Goal: Check status: Check status

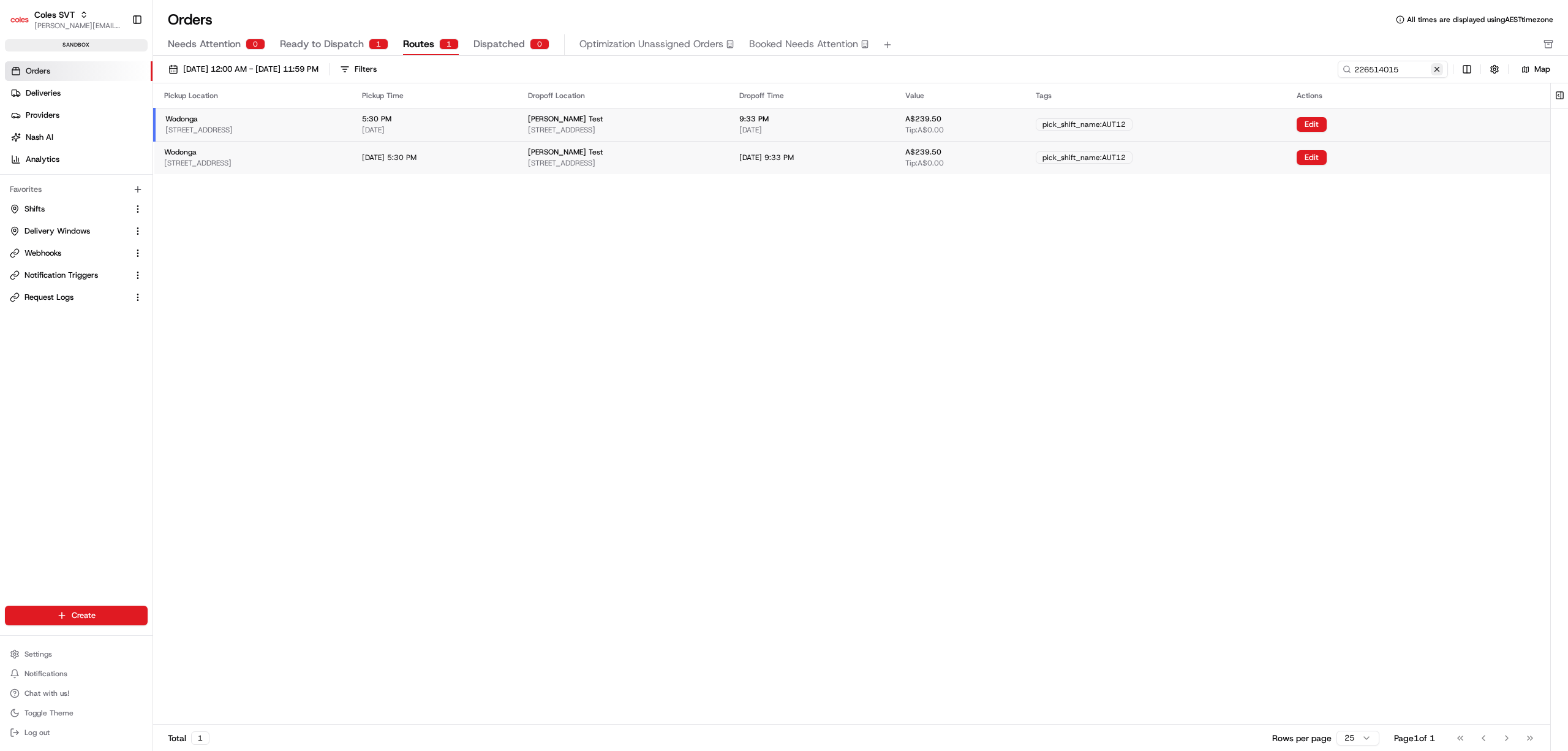
click at [400, 2] on button at bounding box center [1437, 69] width 12 height 12
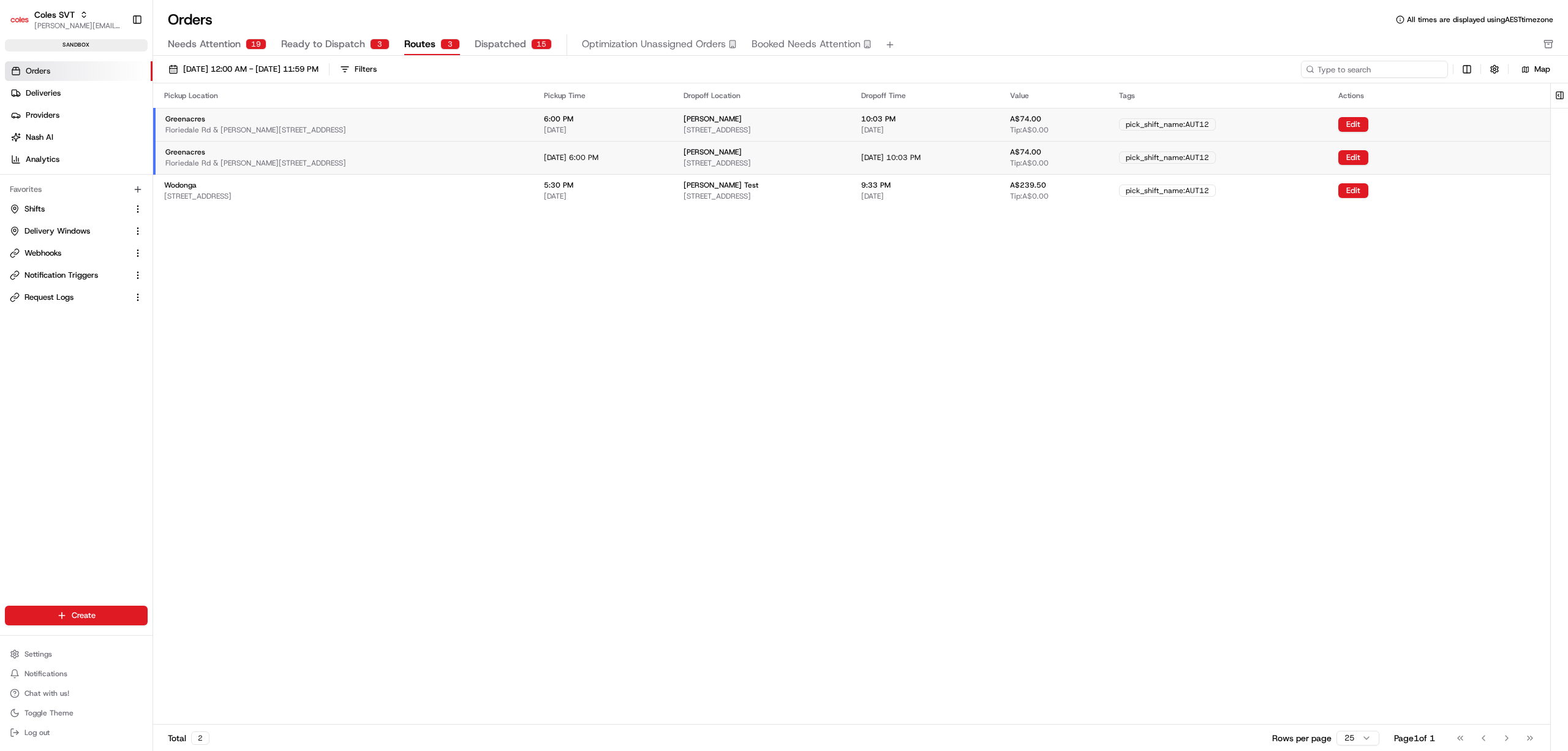
click at [400, 2] on input at bounding box center [1374, 69] width 147 height 17
paste input "226514015"
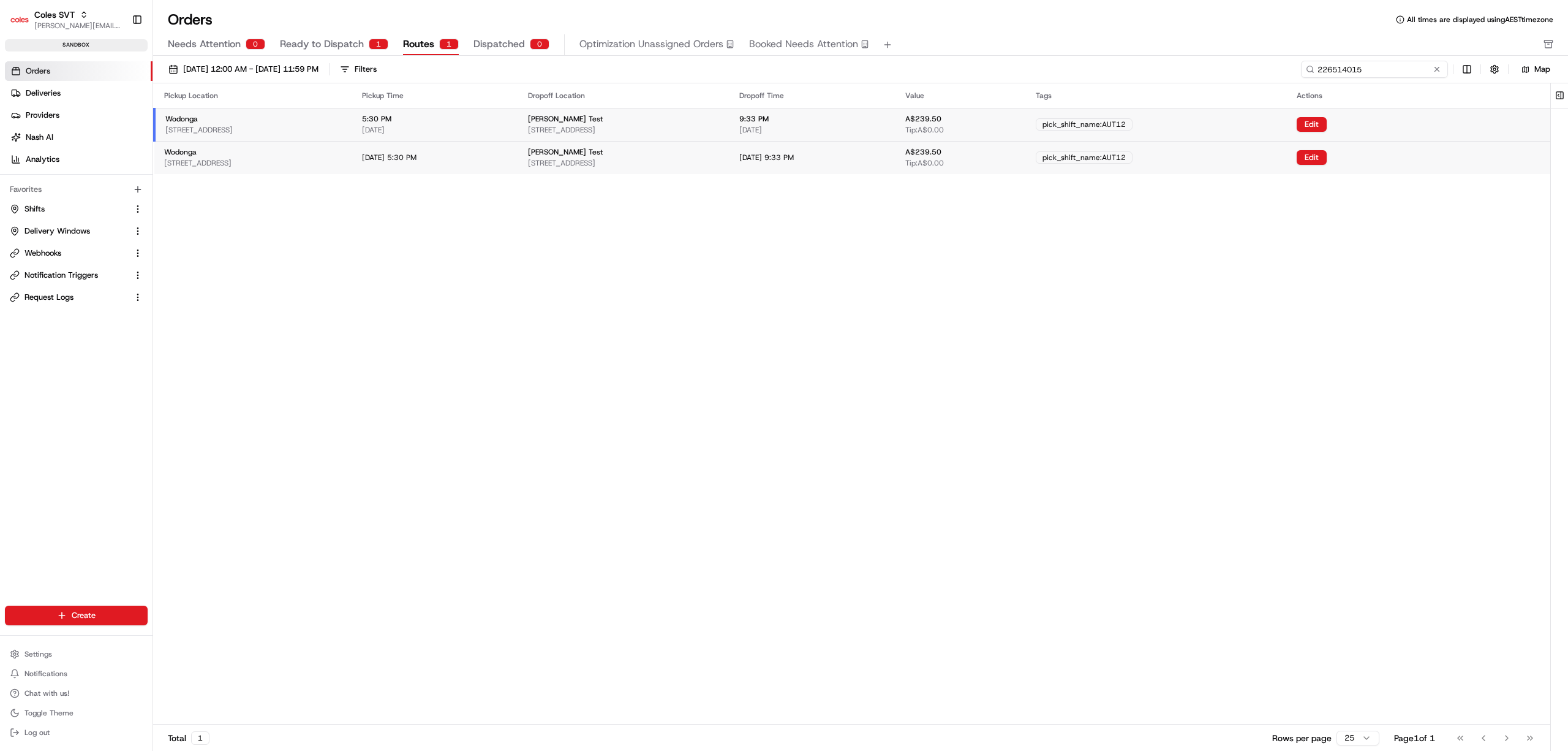
type input "226514015"
drag, startPoint x: 1383, startPoint y: 70, endPoint x: 1317, endPoint y: 70, distance: 66.0
click at [400, 2] on input "226514015" at bounding box center [1374, 69] width 147 height 17
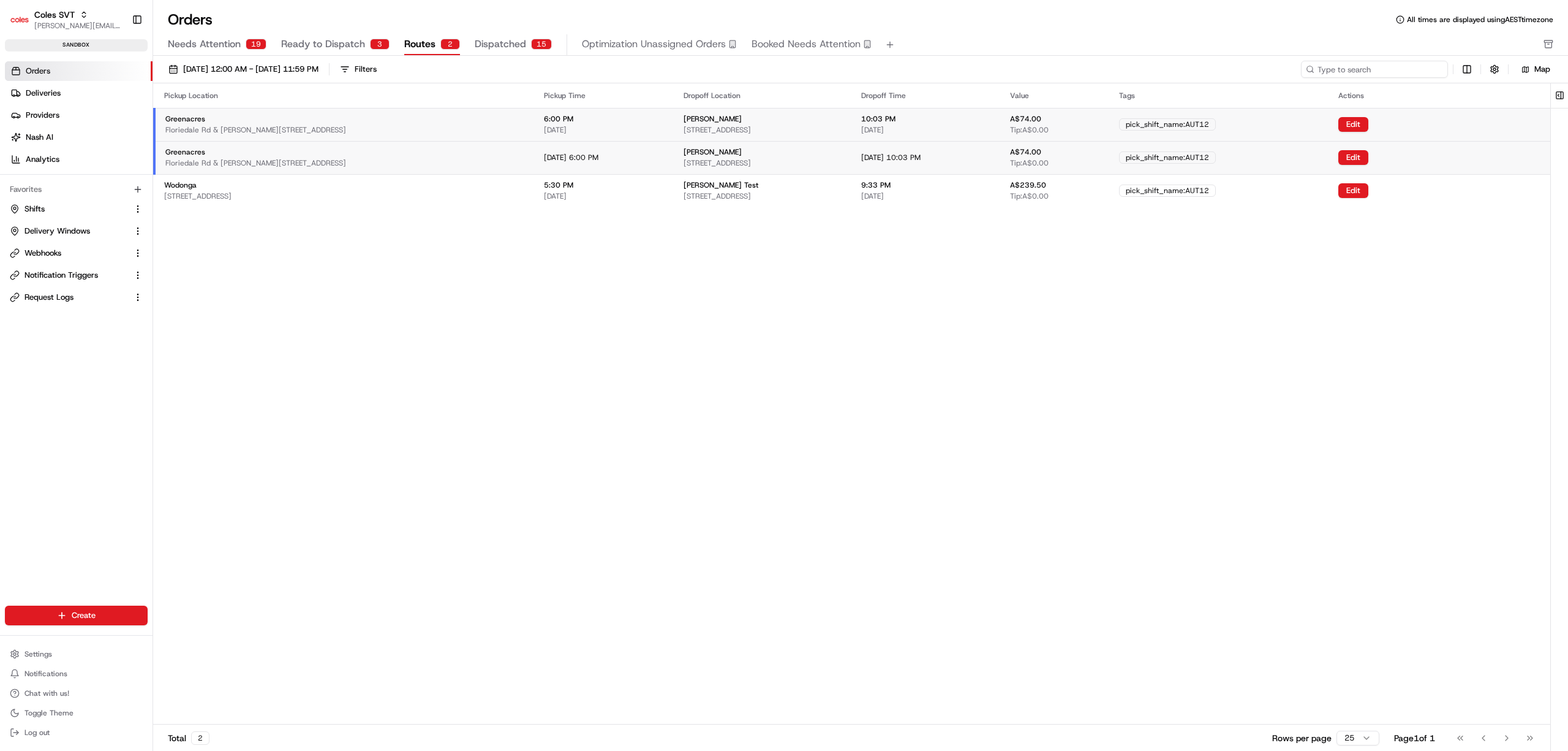
click at [400, 2] on input at bounding box center [1374, 69] width 147 height 17
type input "226514015"
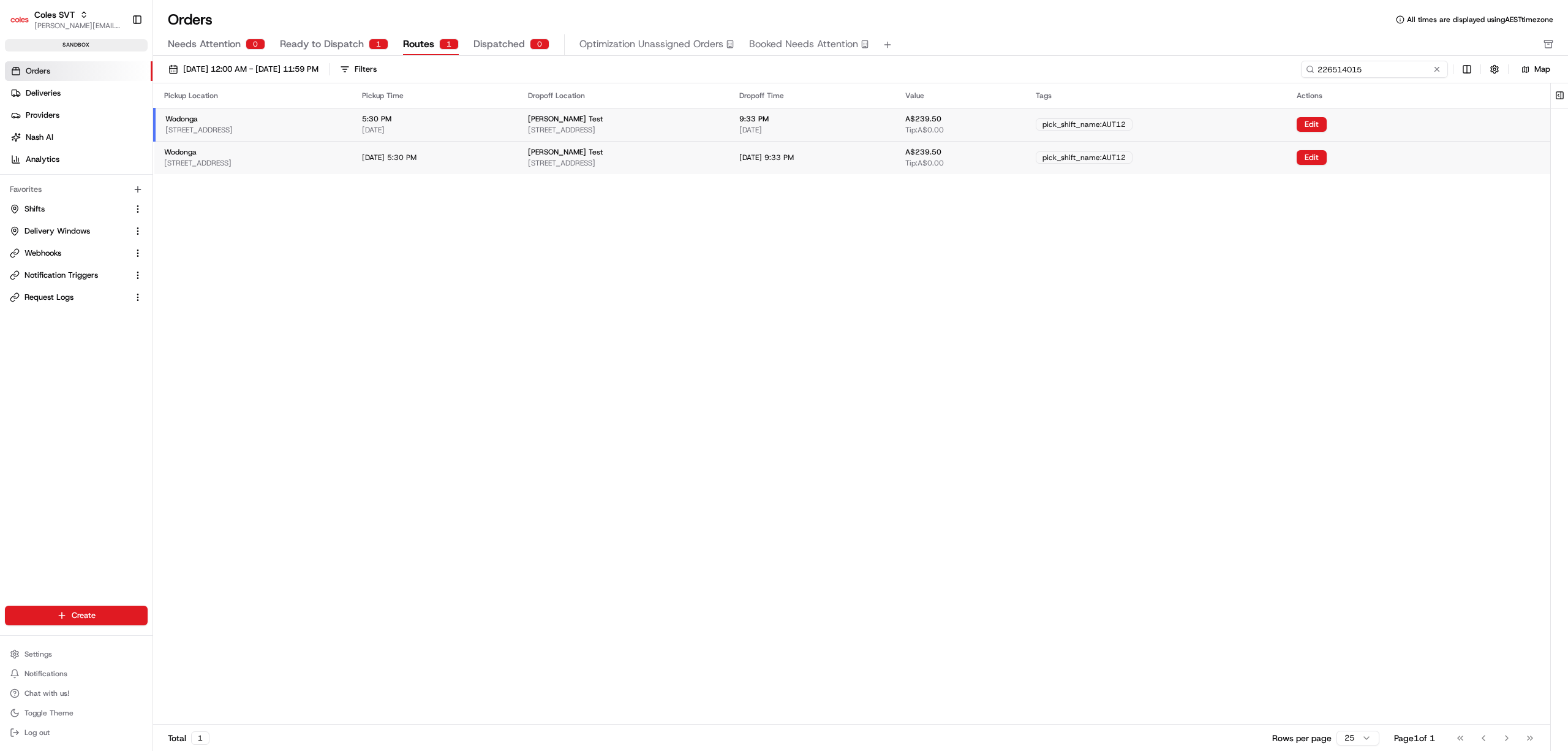
drag, startPoint x: 1402, startPoint y: 70, endPoint x: 1291, endPoint y: 71, distance: 111.0
click at [400, 2] on div "[DATE] 12:00 AM - [DATE] 11:59 PM Filters 226514015 Map" at bounding box center [860, 69] width 1415 height 27
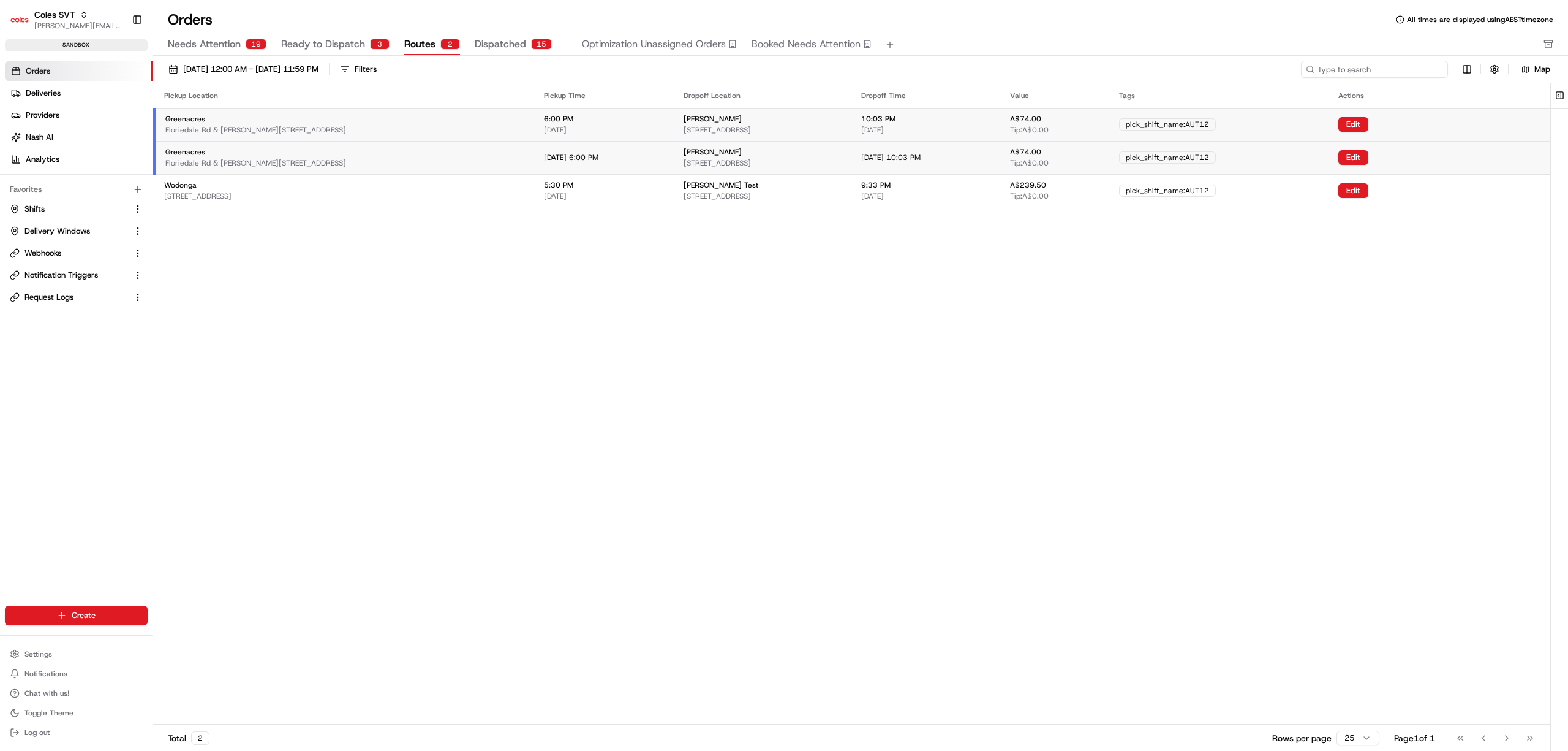
type input "226514015"
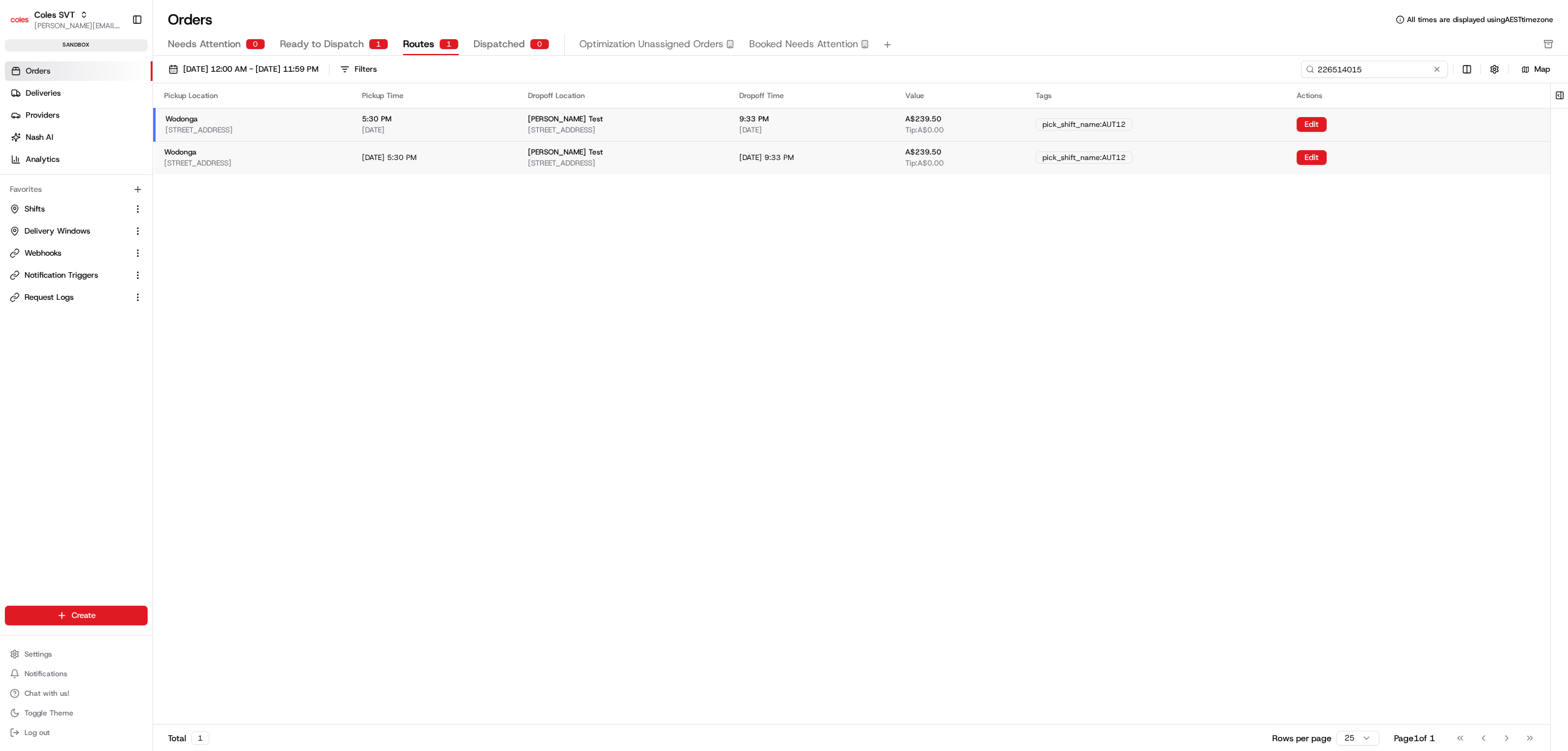
drag, startPoint x: 1408, startPoint y: 70, endPoint x: 1303, endPoint y: 66, distance: 105.1
click at [400, 2] on input "226514015" at bounding box center [1374, 69] width 147 height 17
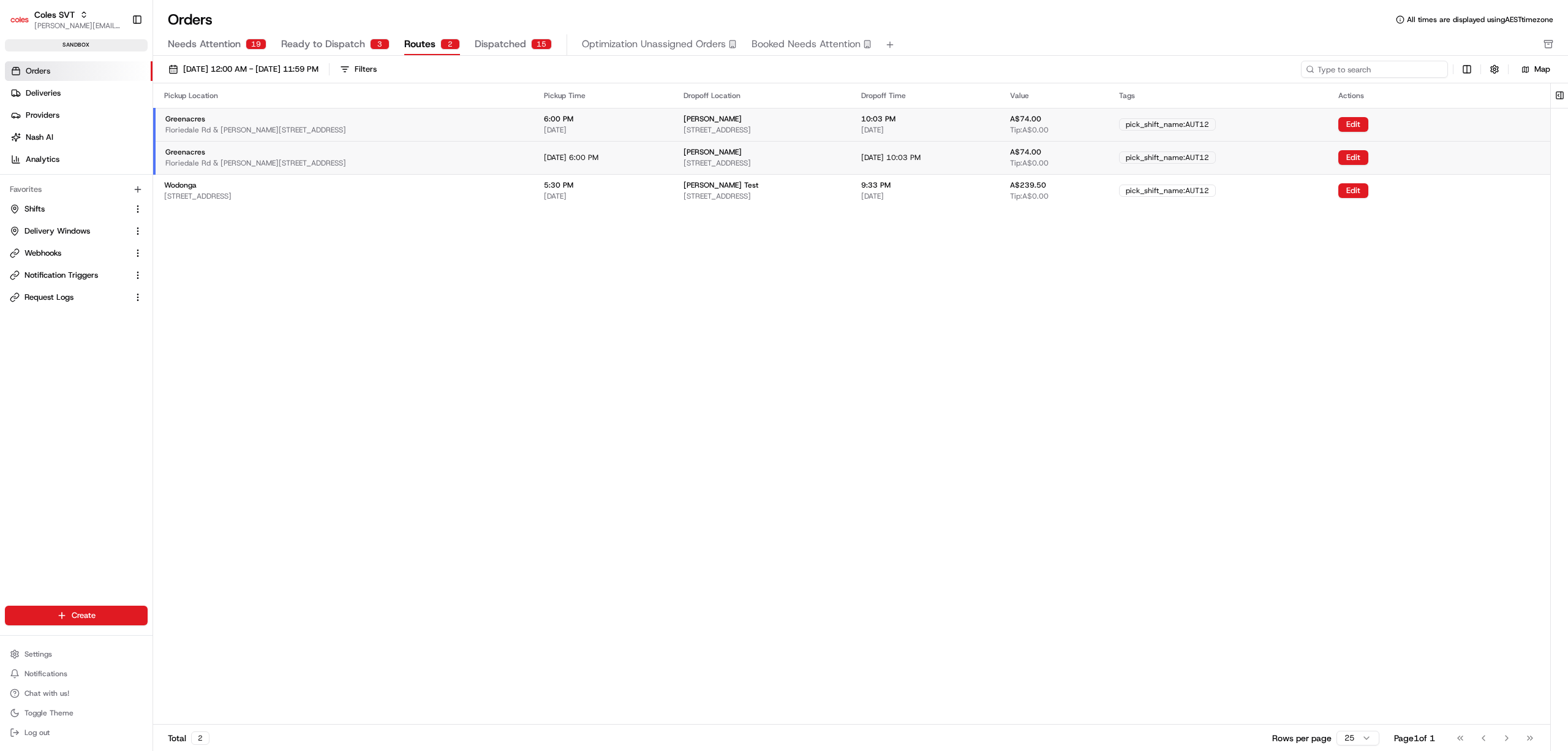
click at [400, 2] on input at bounding box center [1374, 69] width 147 height 17
type input "226514015"
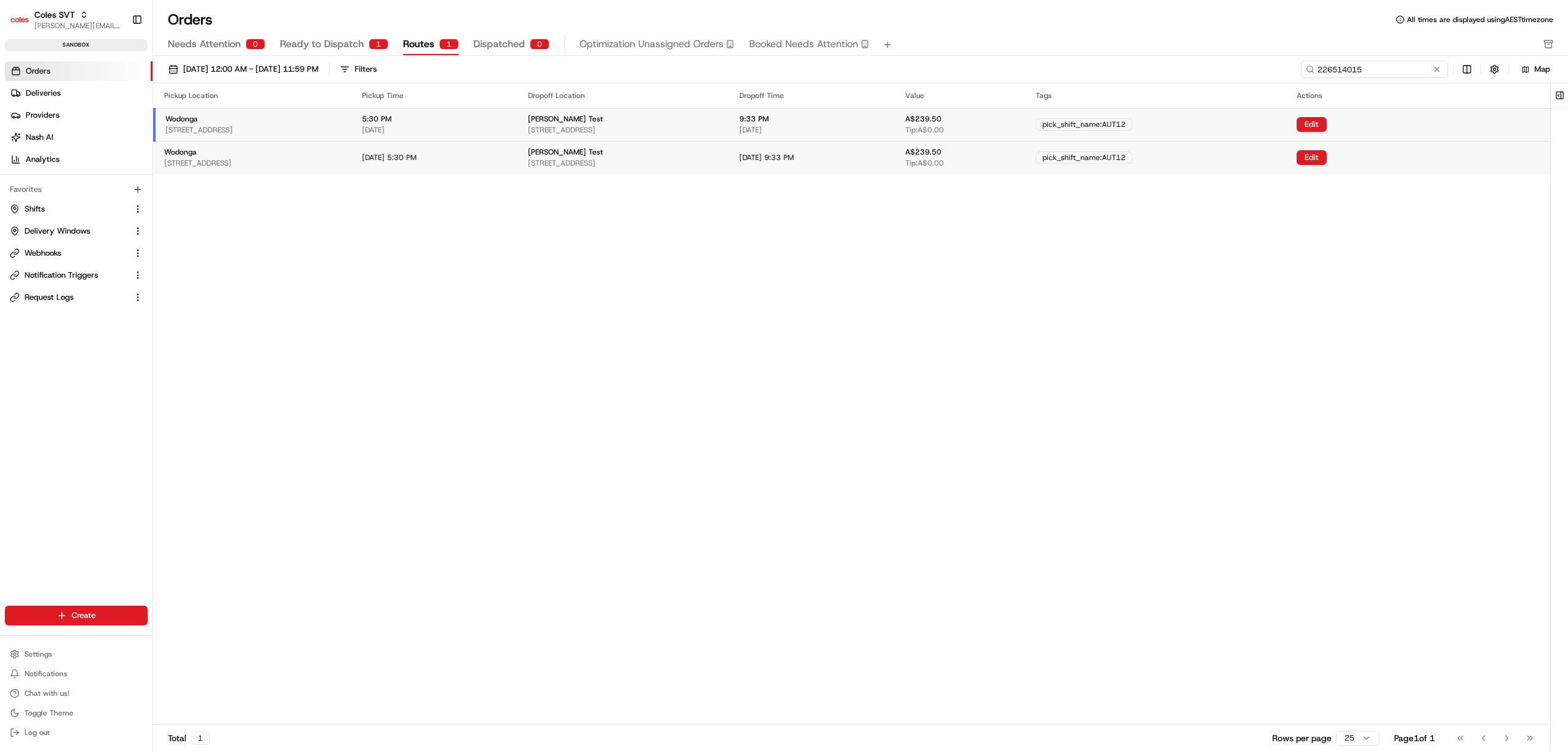
drag, startPoint x: 1390, startPoint y: 69, endPoint x: 1287, endPoint y: 70, distance: 103.0
click at [400, 2] on div "[DATE] 12:00 AM - [DATE] 11:59 PM Filters 226514015 Map" at bounding box center [860, 69] width 1415 height 27
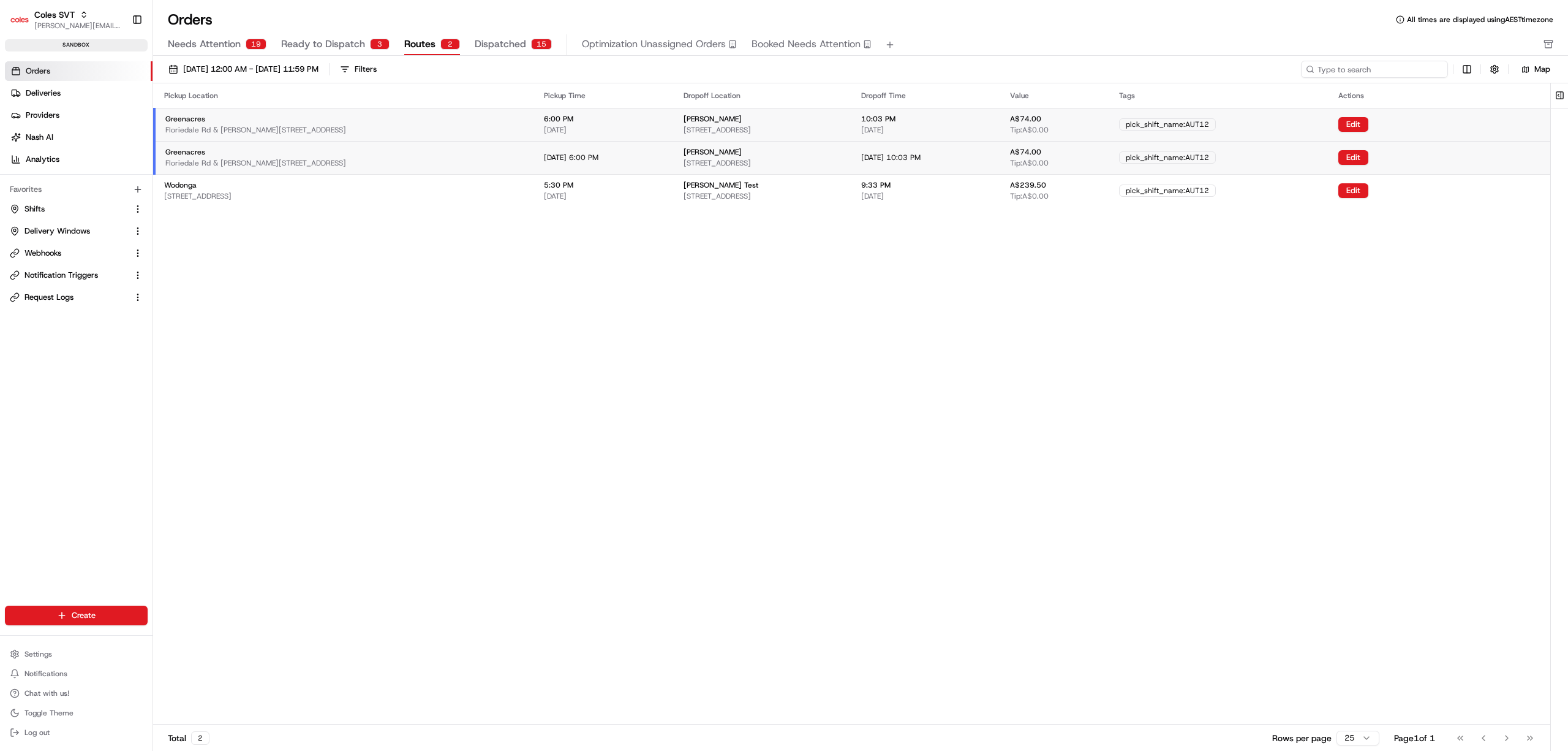
click at [400, 2] on input at bounding box center [1374, 69] width 147 height 17
type input "226514015"
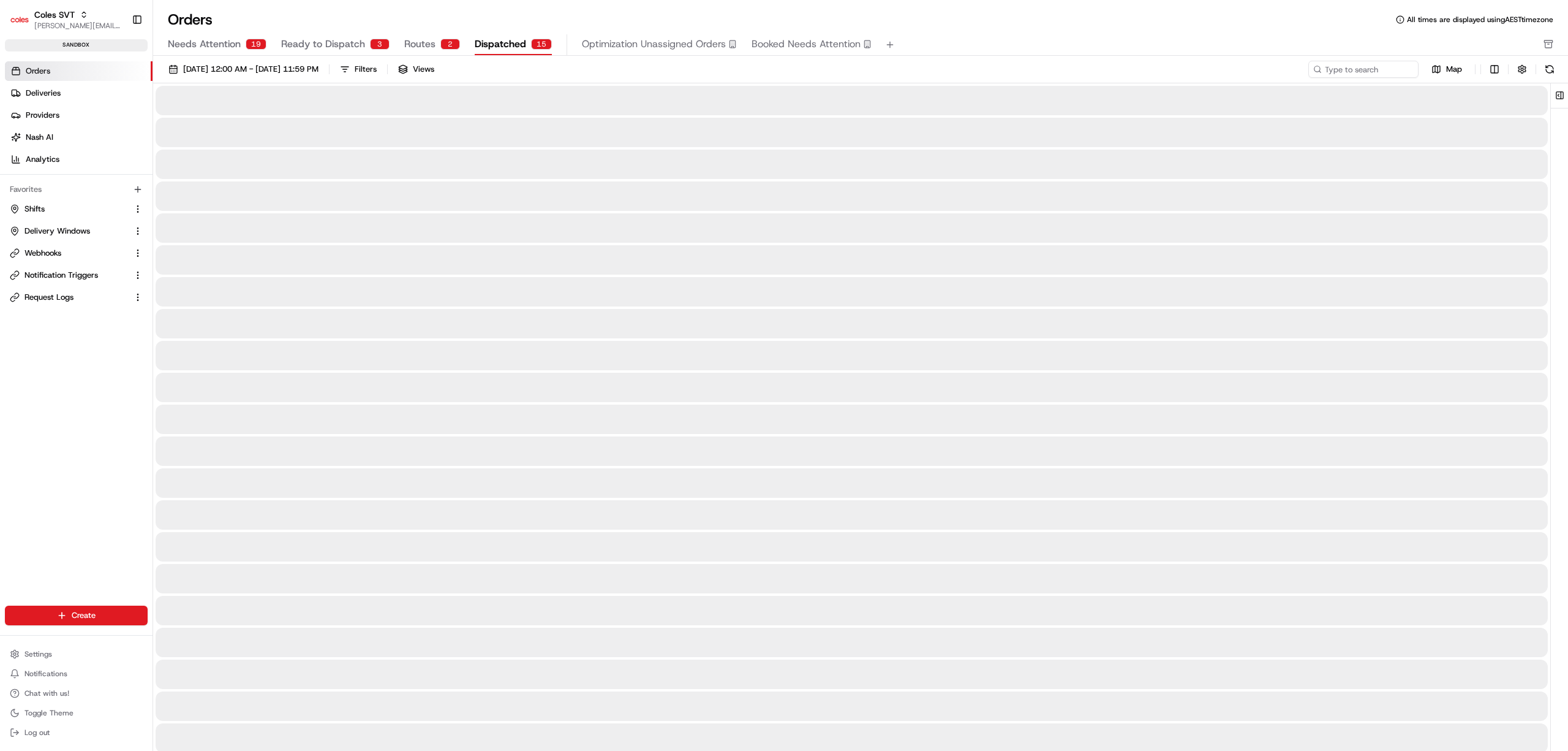
click at [400, 2] on span "Dispatched" at bounding box center [500, 44] width 51 height 15
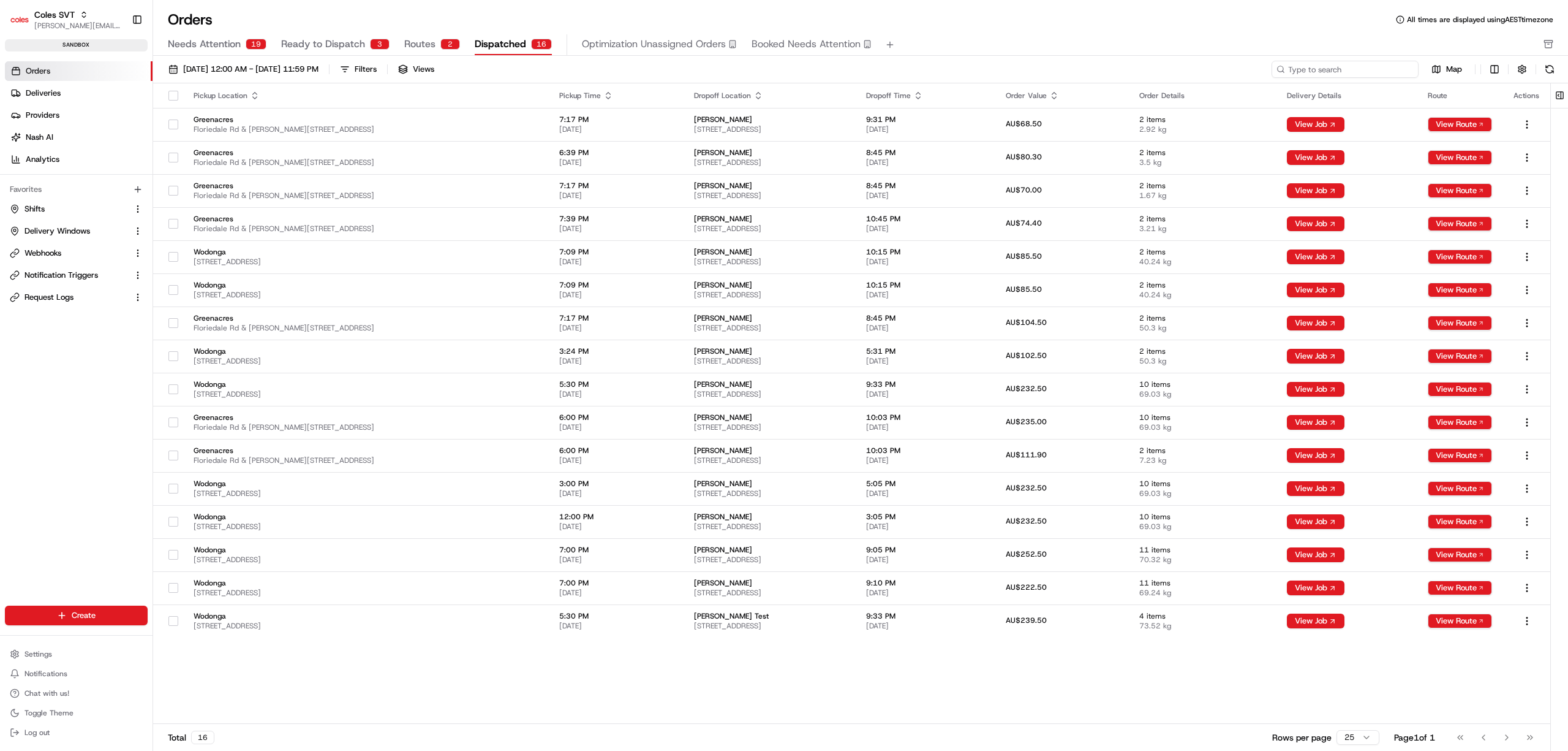
click at [400, 2] on input at bounding box center [1345, 69] width 147 height 17
